Goal: Communication & Community: Share content

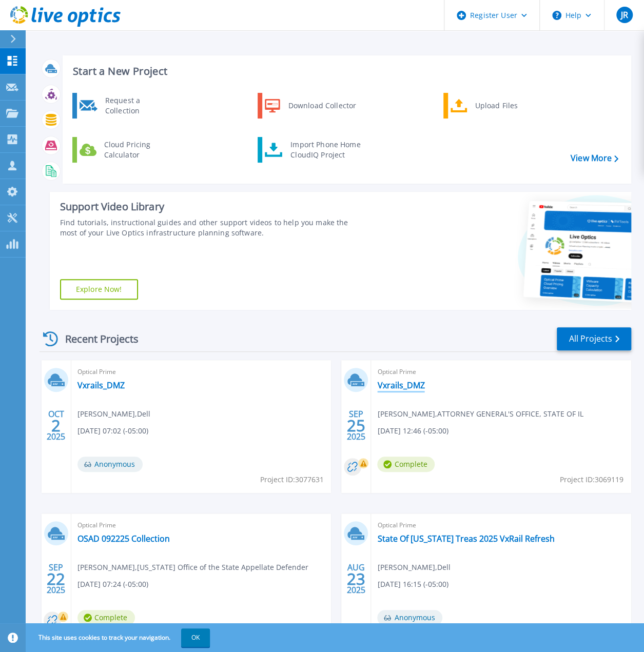
click at [401, 390] on link "Vxrails_DMZ" at bounding box center [400, 385] width 47 height 10
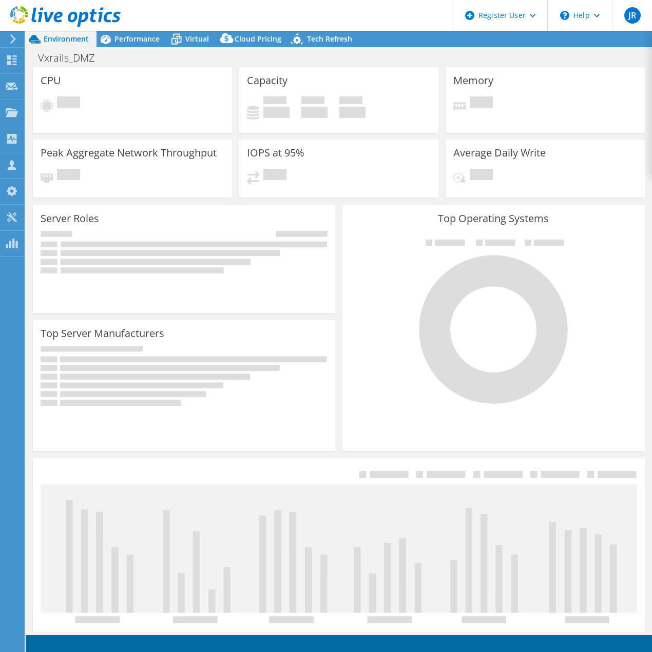
select select "USD"
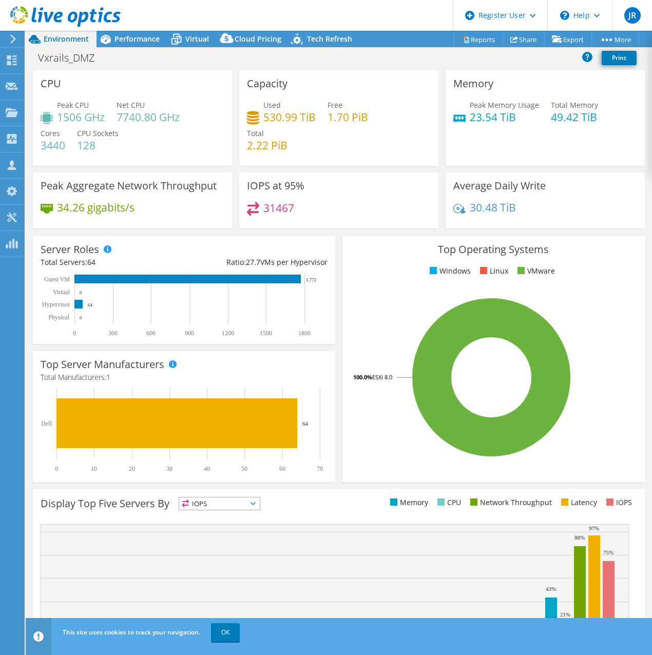
click at [50, 19] on use at bounding box center [65, 16] width 110 height 21
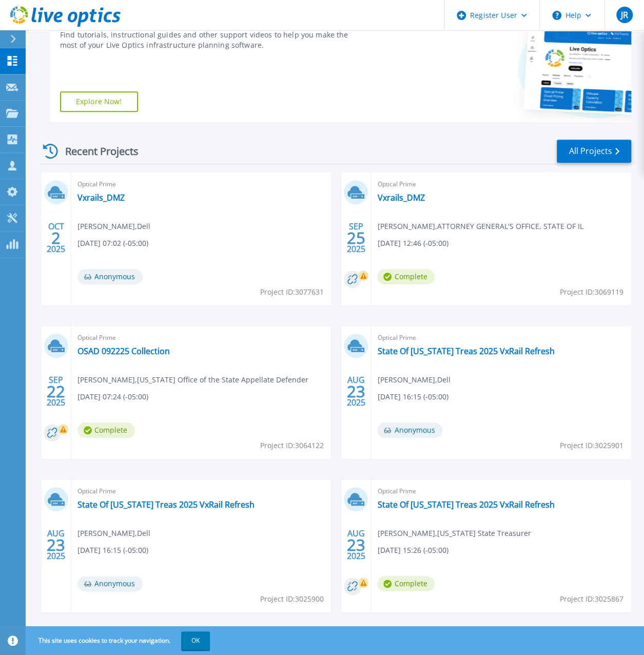
scroll to position [205, 0]
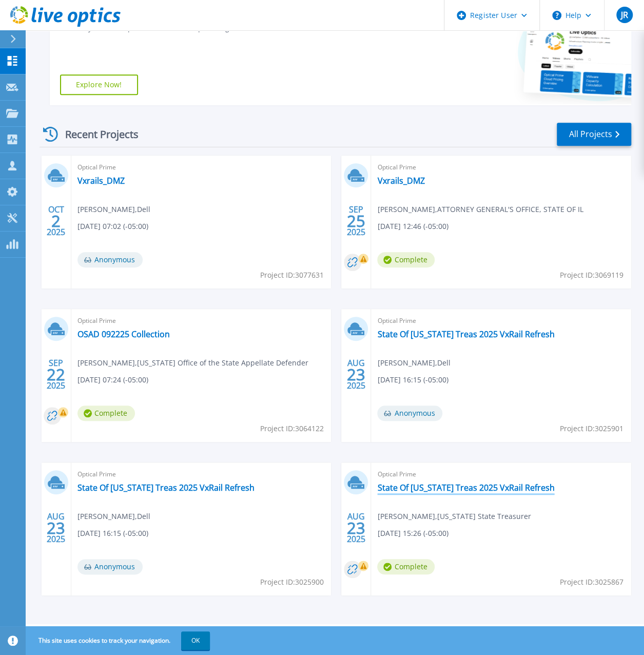
click at [466, 492] on link "State Of [US_STATE] Treas 2025 VxRail Refresh" at bounding box center [465, 487] width 177 height 10
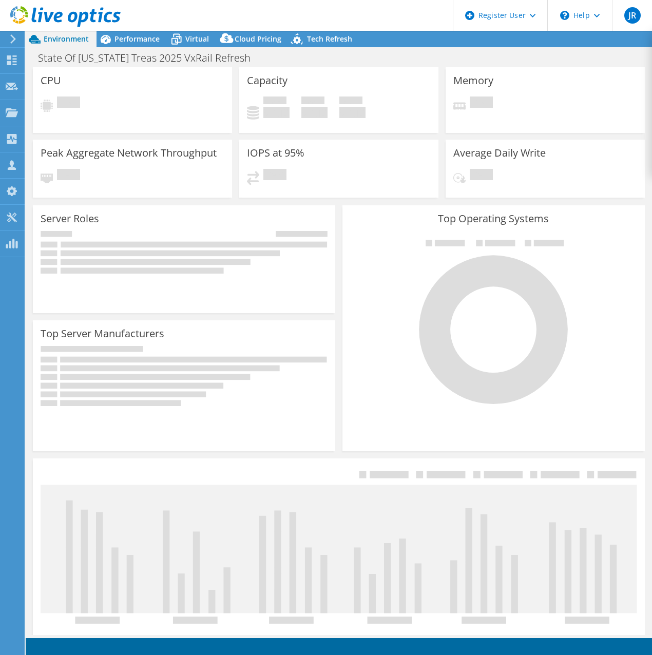
select select "USD"
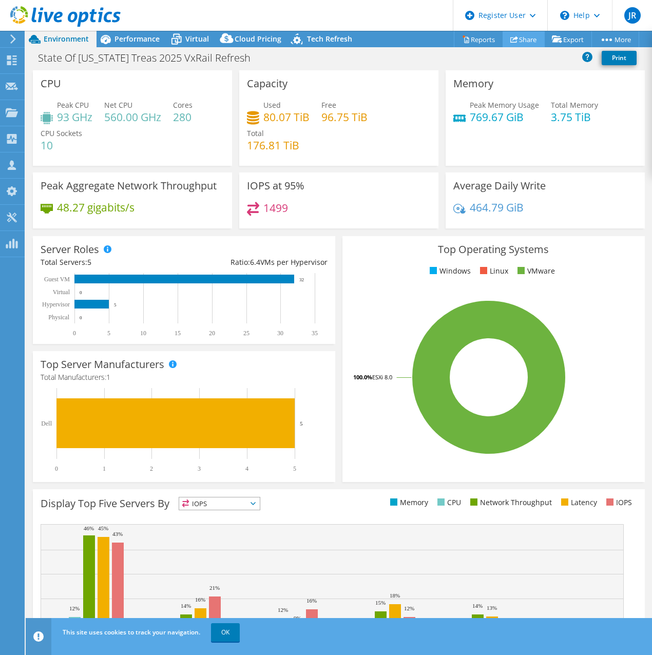
click at [515, 41] on link "Share" at bounding box center [523, 39] width 42 height 16
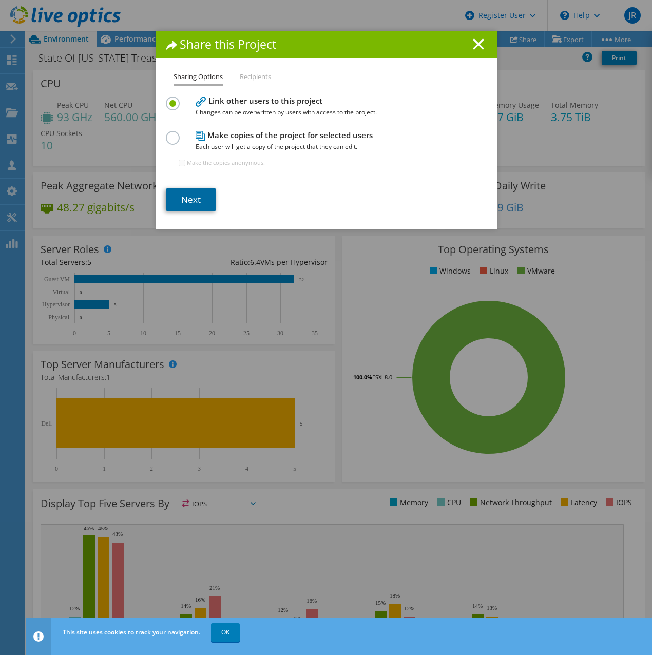
click at [192, 199] on link "Next" at bounding box center [191, 199] width 50 height 23
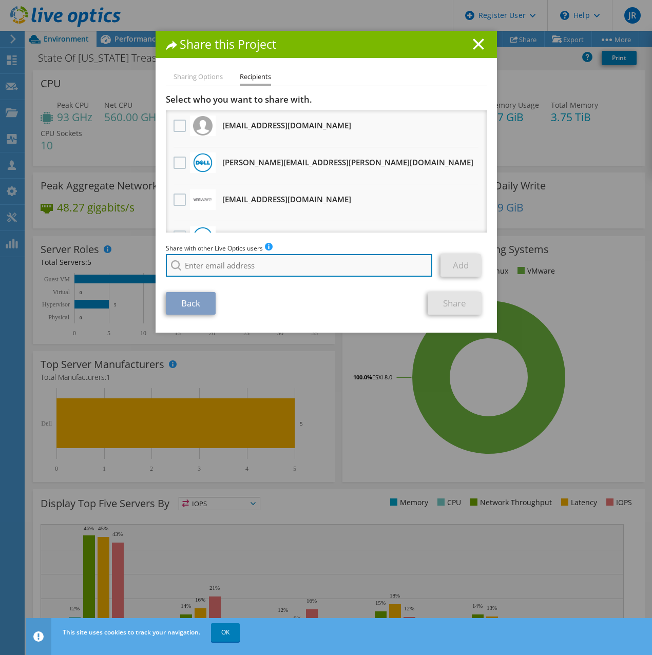
click at [245, 265] on input "search" at bounding box center [299, 265] width 267 height 23
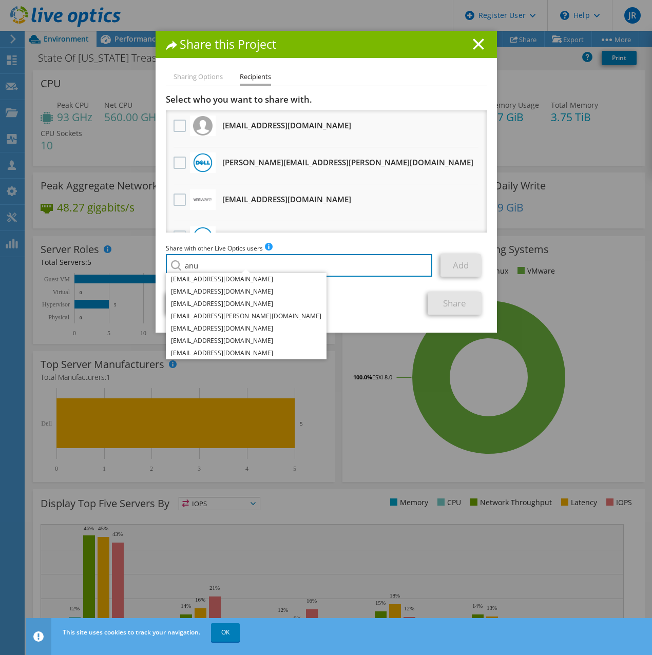
type input "anu"
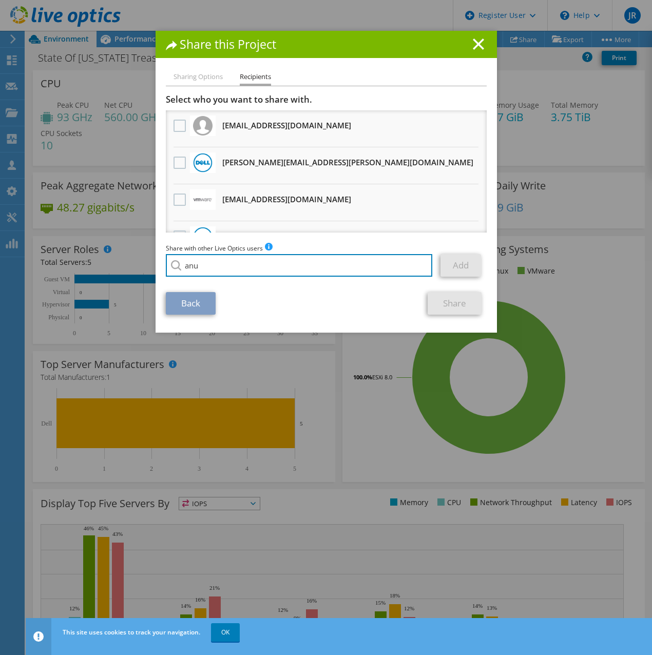
drag, startPoint x: 207, startPoint y: 267, endPoint x: 147, endPoint y: 266, distance: 60.6
click at [147, 266] on div "Share this Project Sharing Options Recipients Link other users to this project …" at bounding box center [326, 327] width 652 height 593
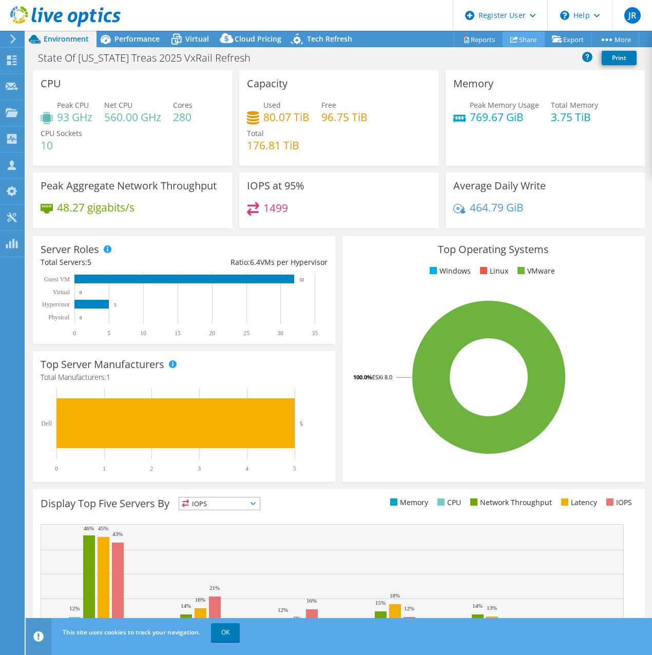
click at [524, 37] on link "Share" at bounding box center [523, 39] width 42 height 16
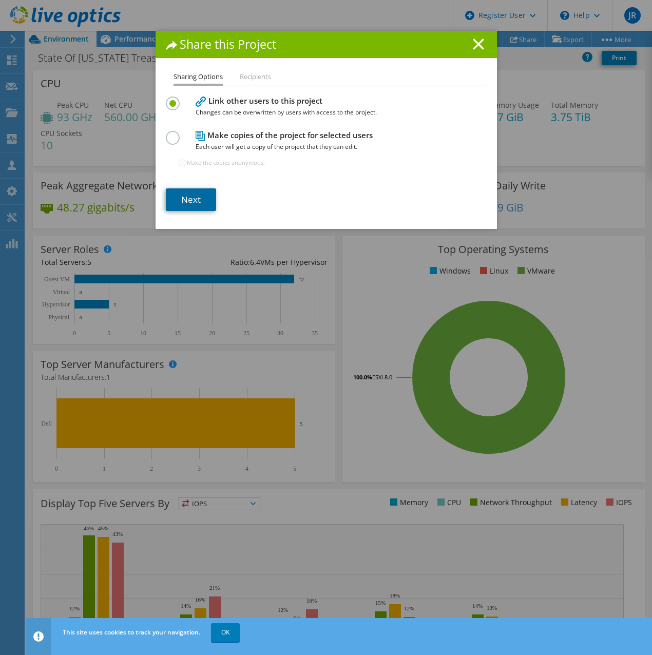
click at [184, 197] on link "Next" at bounding box center [191, 199] width 50 height 23
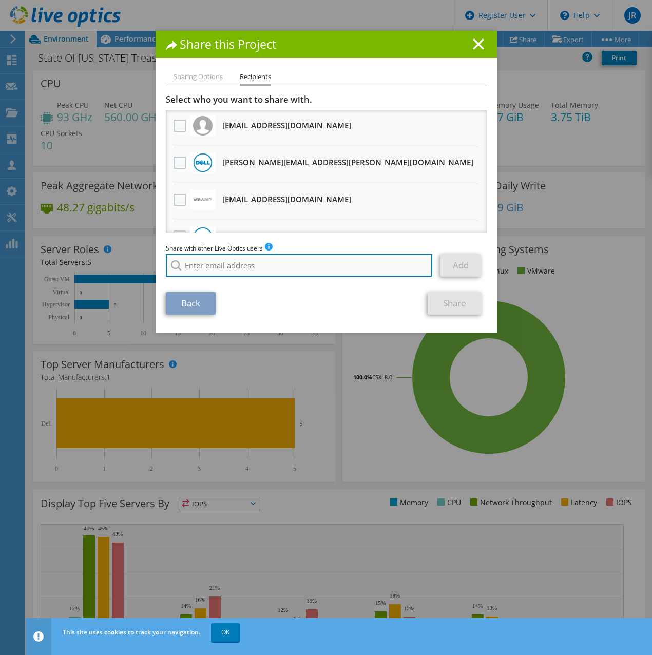
click at [249, 265] on input "search" at bounding box center [299, 265] width 267 height 23
paste input "anu.j@dell.com"
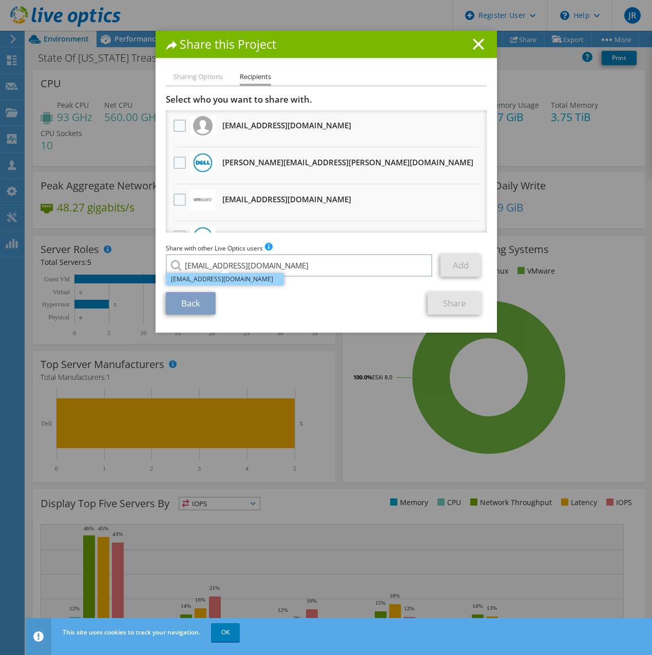
click at [201, 277] on li "Anu.J@dell.com" at bounding box center [225, 279] width 118 height 12
type input "Anu.J@dell.com"
click at [454, 267] on link "Add" at bounding box center [460, 265] width 41 height 23
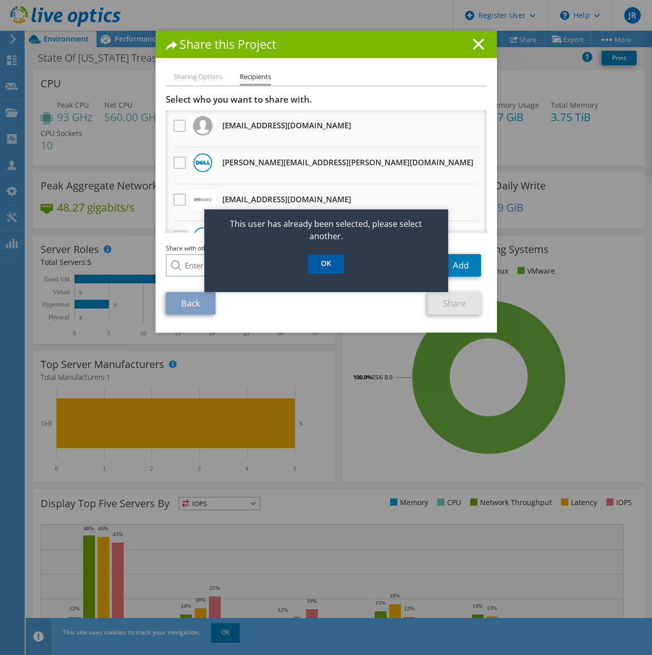
click at [333, 271] on link "OK" at bounding box center [326, 264] width 36 height 19
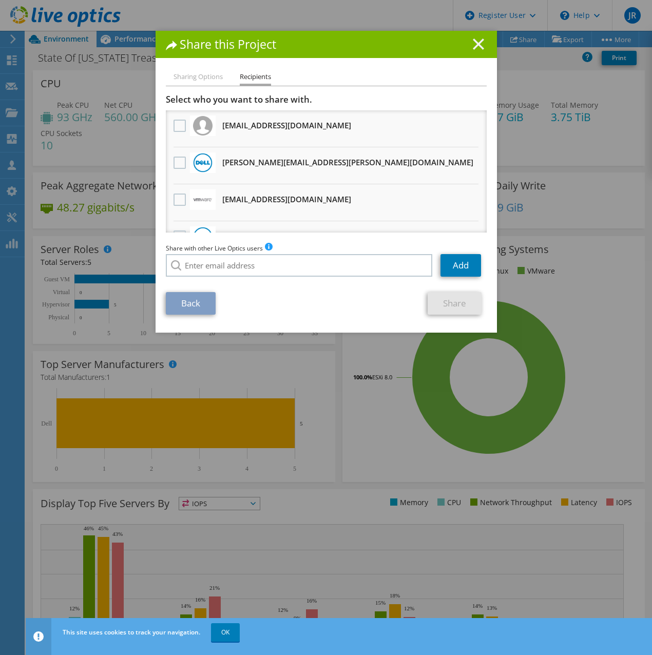
click at [473, 46] on icon at bounding box center [478, 43] width 11 height 11
